Goal: Task Accomplishment & Management: Manage account settings

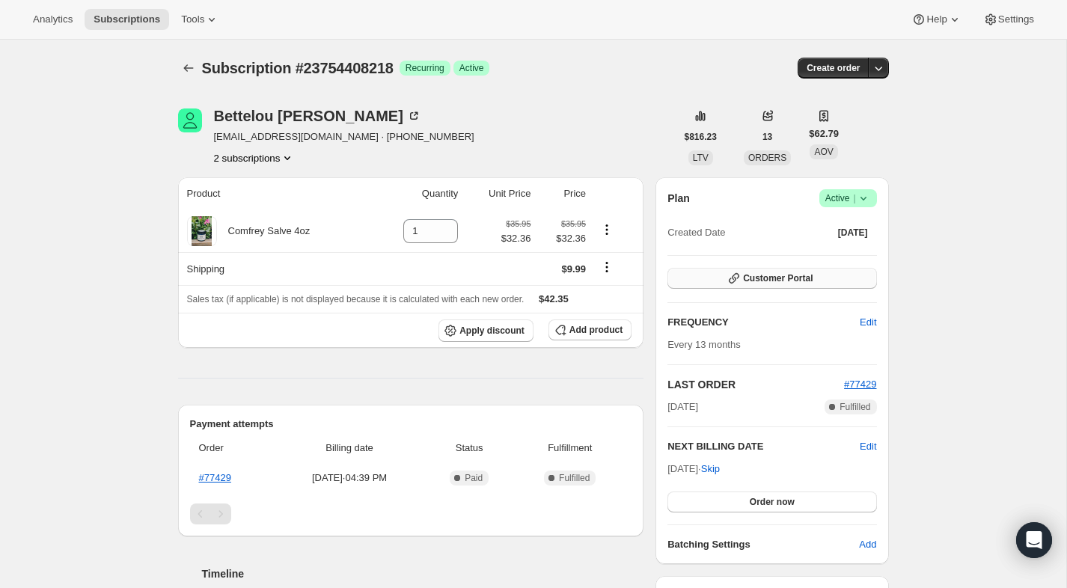
click at [785, 279] on span "Customer Portal" at bounding box center [778, 278] width 70 height 12
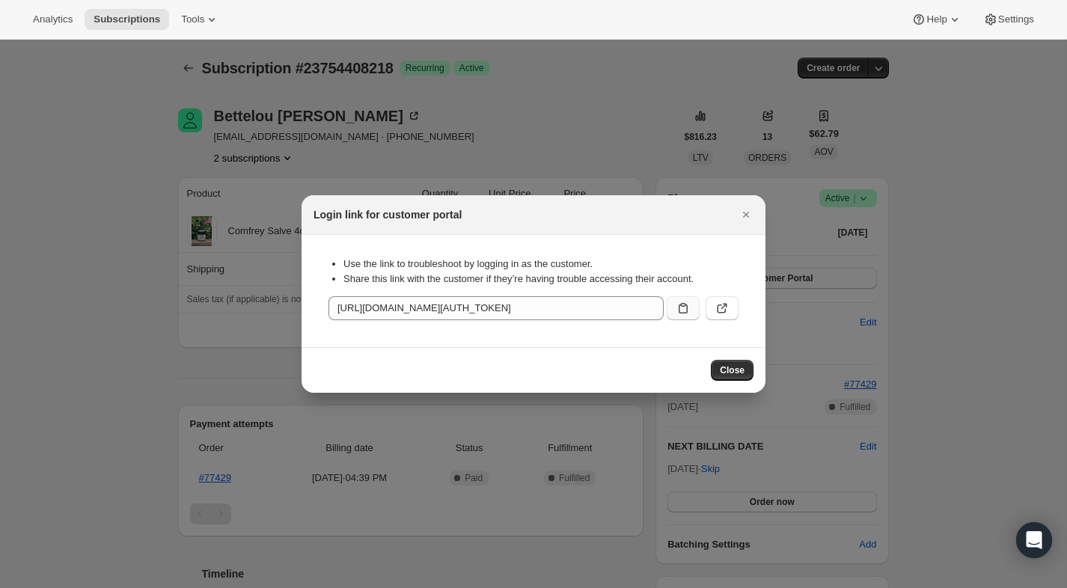
click at [689, 307] on icon ":rc0:" at bounding box center [683, 308] width 15 height 15
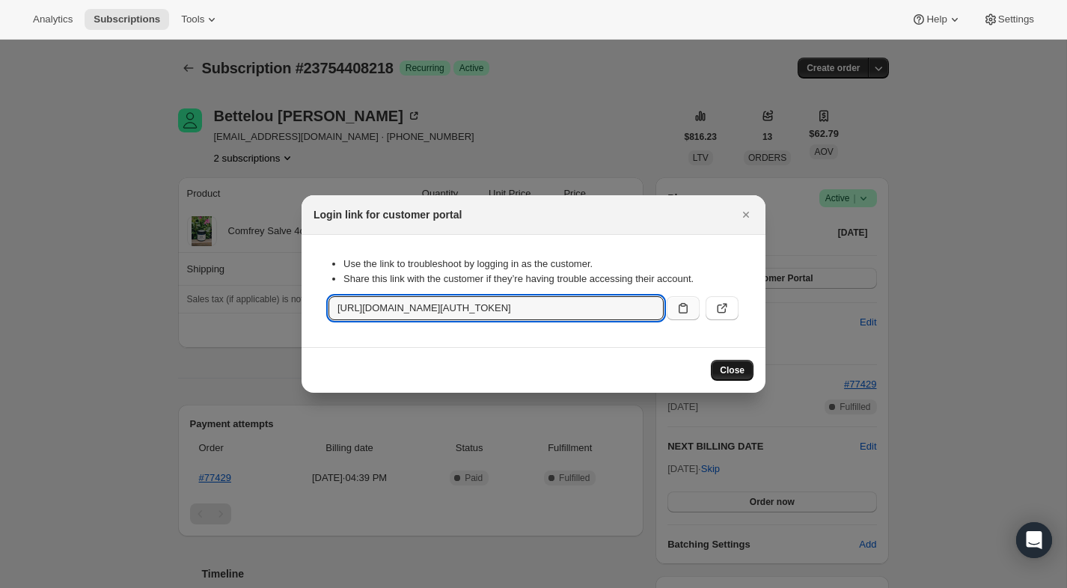
click at [730, 368] on span "Close" at bounding box center [732, 371] width 25 height 12
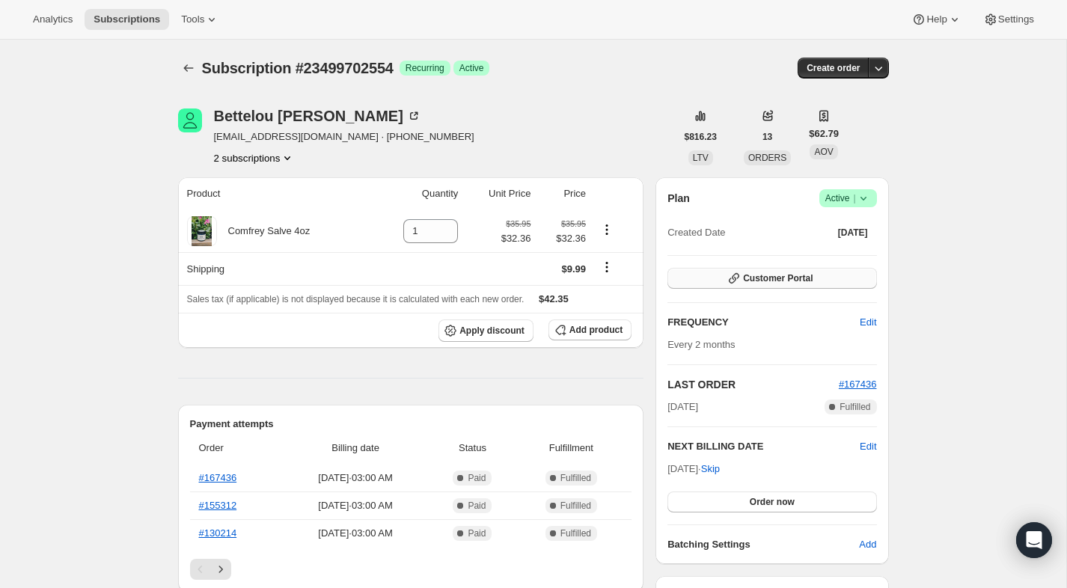
click at [731, 278] on icon "button" at bounding box center [734, 278] width 15 height 15
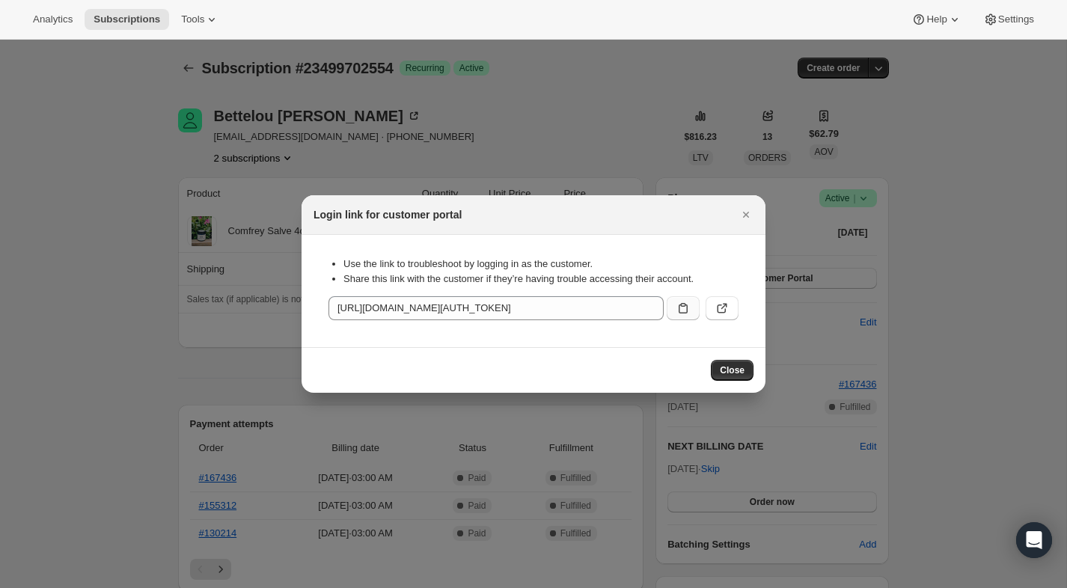
click at [681, 308] on icon ":rc0:" at bounding box center [683, 308] width 15 height 15
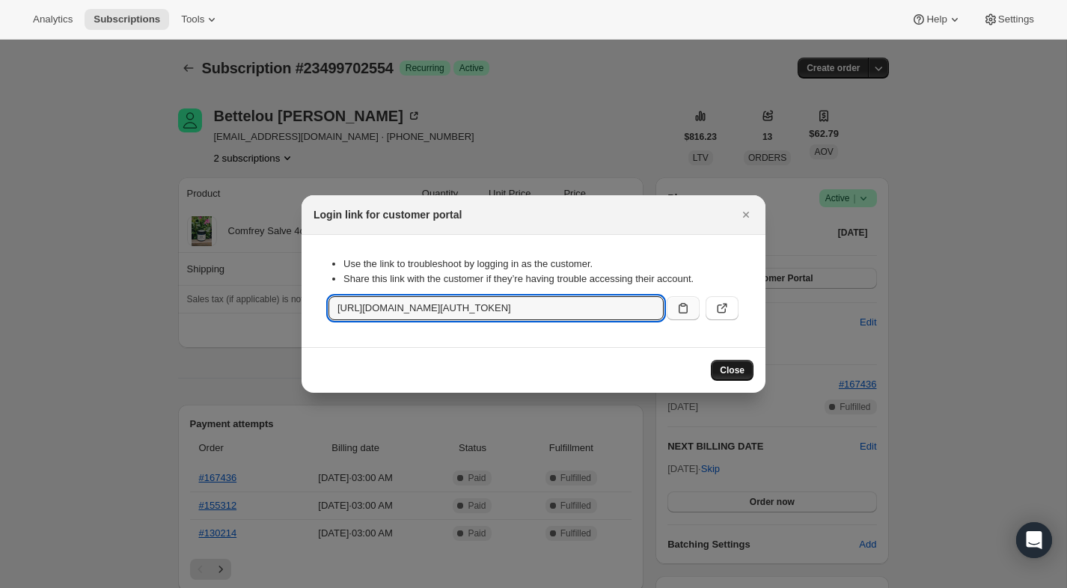
click at [727, 371] on span "Close" at bounding box center [732, 371] width 25 height 12
